Goal: Transaction & Acquisition: Purchase product/service

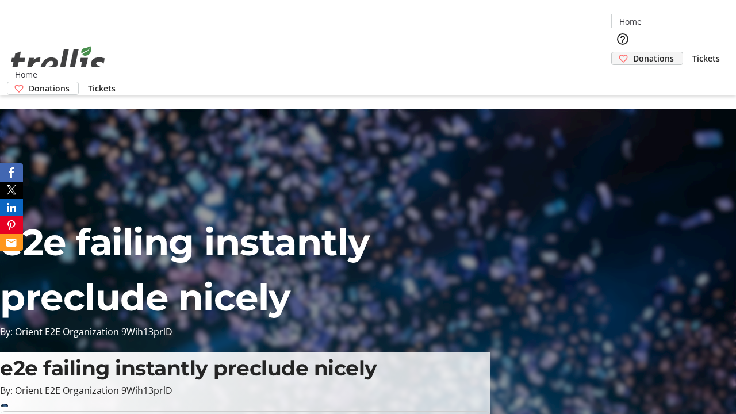
click at [633, 52] on span "Donations" at bounding box center [653, 58] width 41 height 12
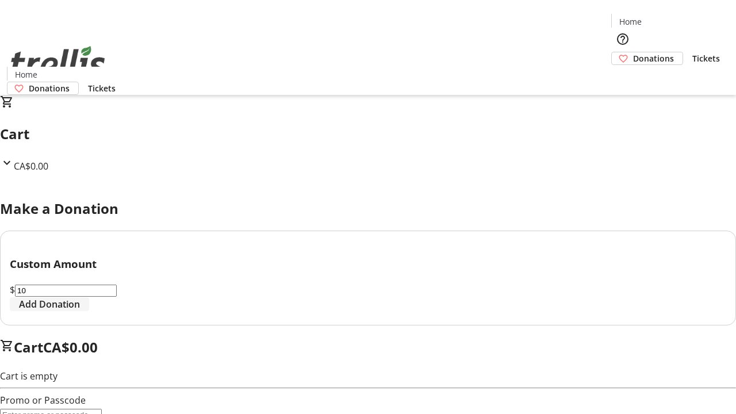
click at [80, 311] on span "Add Donation" at bounding box center [49, 304] width 61 height 14
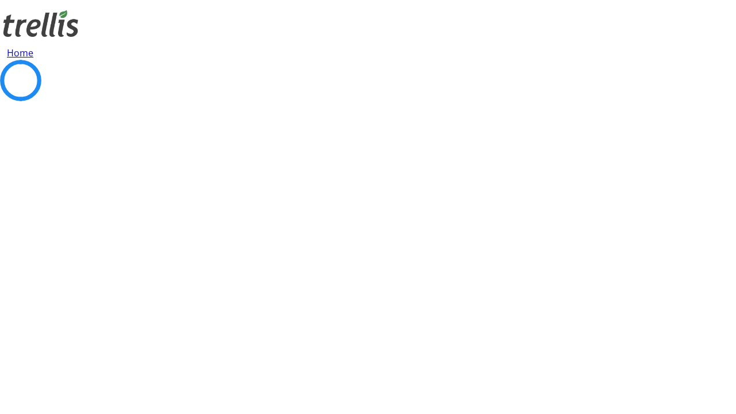
select select "CA"
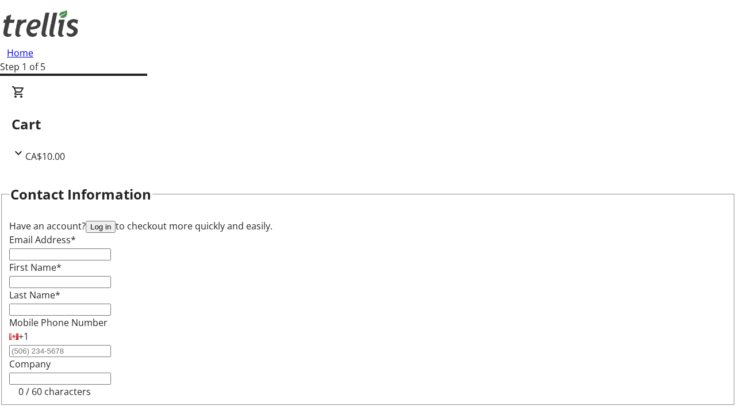
click at [116, 221] on button "Log in" at bounding box center [101, 227] width 30 height 12
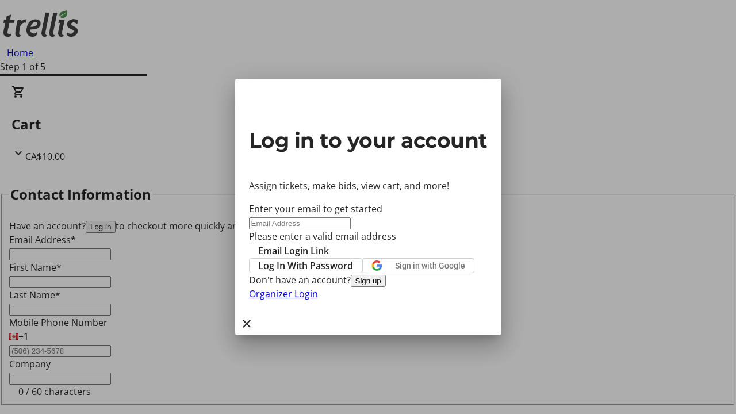
click at [386, 287] on button "Sign up" at bounding box center [368, 281] width 35 height 12
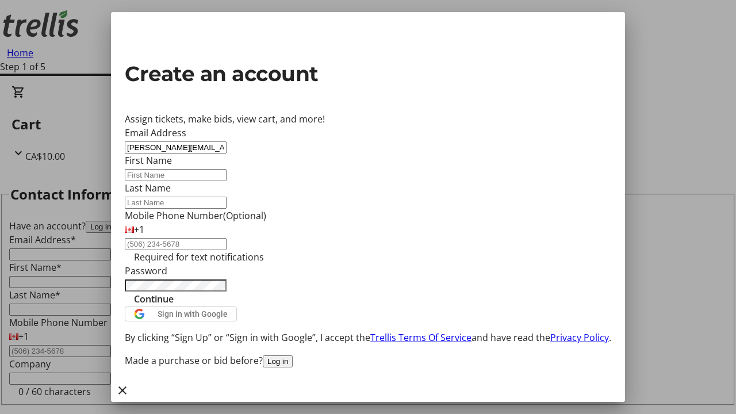
type input "[PERSON_NAME][EMAIL_ADDRESS][DOMAIN_NAME]"
type input "[PERSON_NAME]"
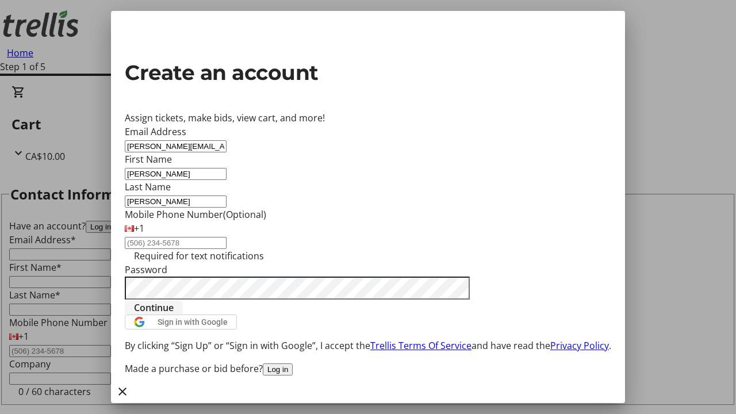
click at [174, 315] on span "Continue" at bounding box center [154, 308] width 40 height 14
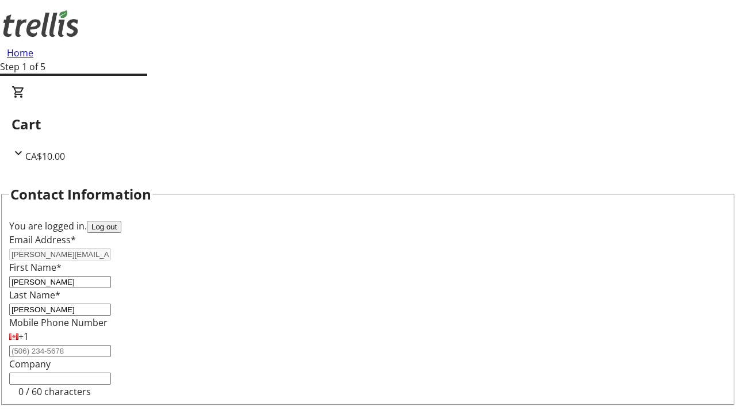
select select "CA"
type input "[STREET_ADDRESS][PERSON_NAME]"
type input "Kelowna"
select select "BC"
type input "Kelowna"
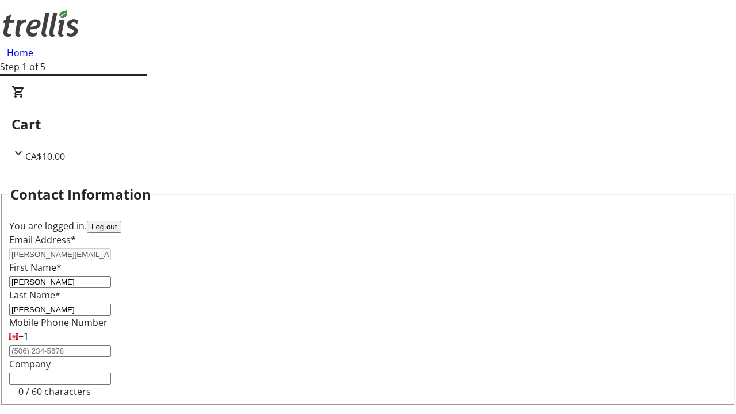
type input "V1Y 0C2"
